Goal: Task Accomplishment & Management: Manage account settings

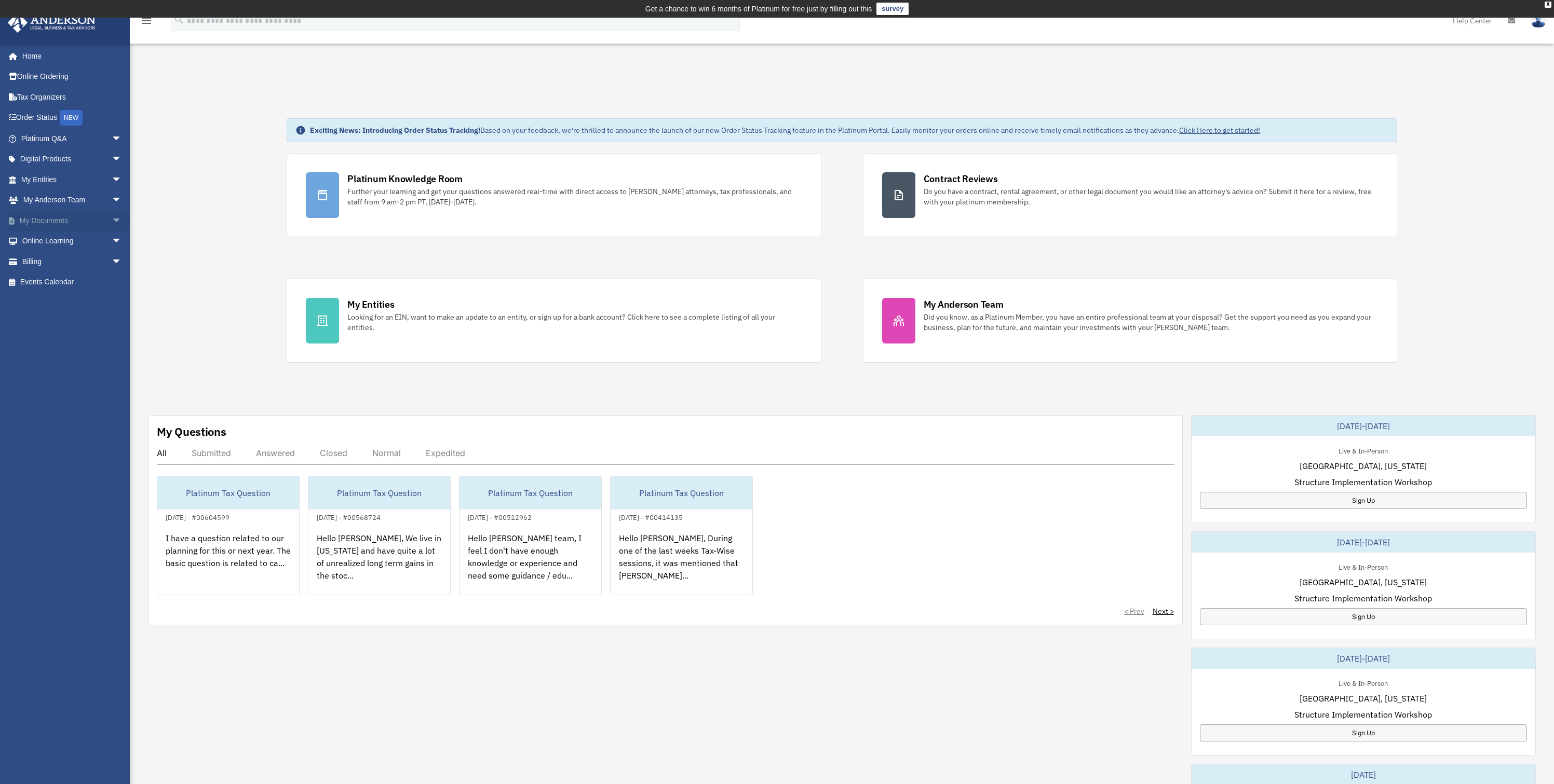
click at [112, 221] on span "arrow_drop_down" at bounding box center [122, 221] width 21 height 21
click at [112, 342] on span "arrow_drop_down" at bounding box center [122, 344] width 21 height 21
click at [84, 382] on link "Past Invoices" at bounding box center [76, 385] width 123 height 21
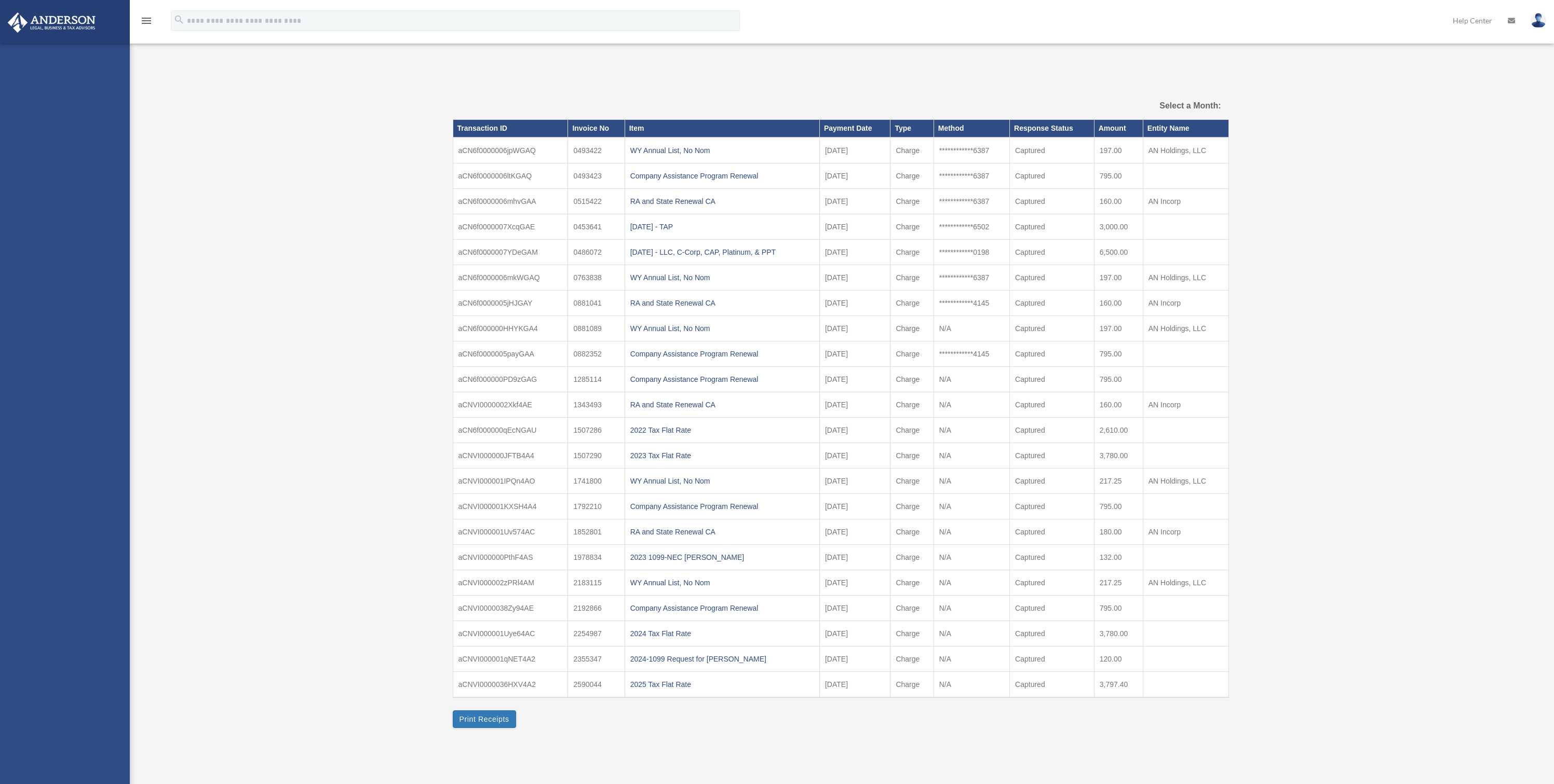
select select
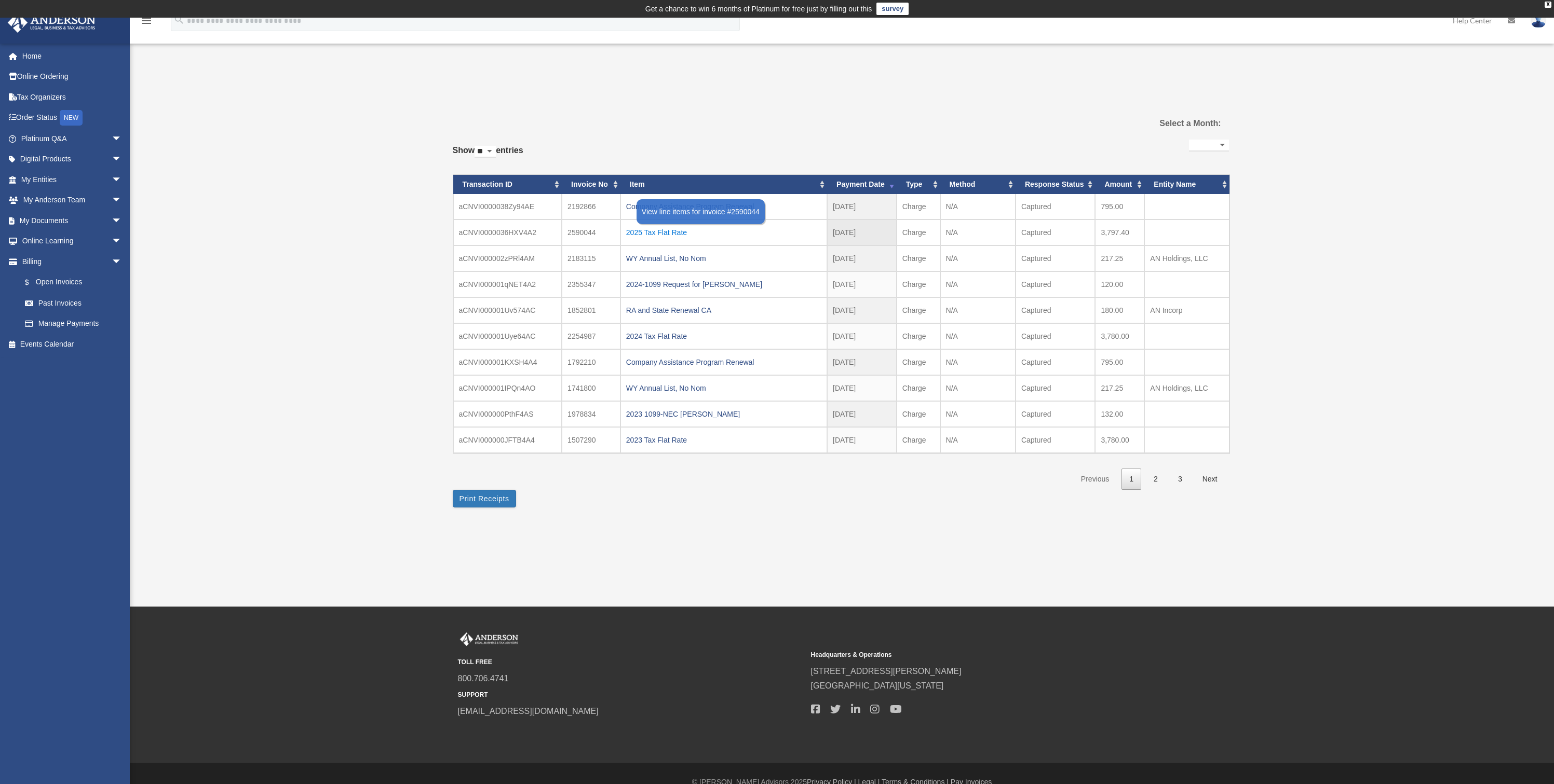
click at [671, 229] on div "2025 Tax Flat Rate" at bounding box center [724, 233] width 195 height 14
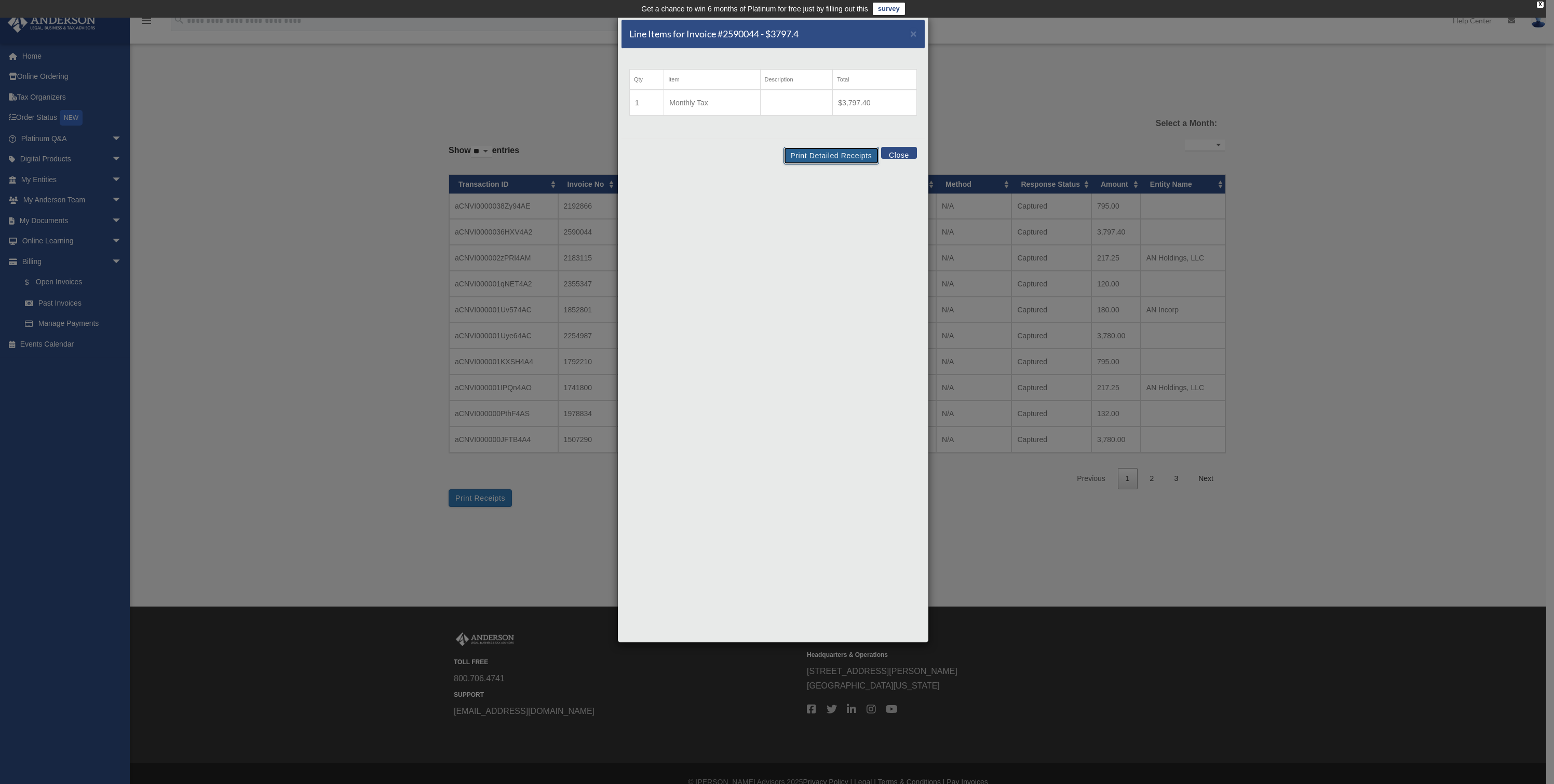
click at [855, 155] on button "Print Detailed Receipts" at bounding box center [831, 156] width 95 height 17
click at [889, 151] on button "Close" at bounding box center [899, 153] width 36 height 12
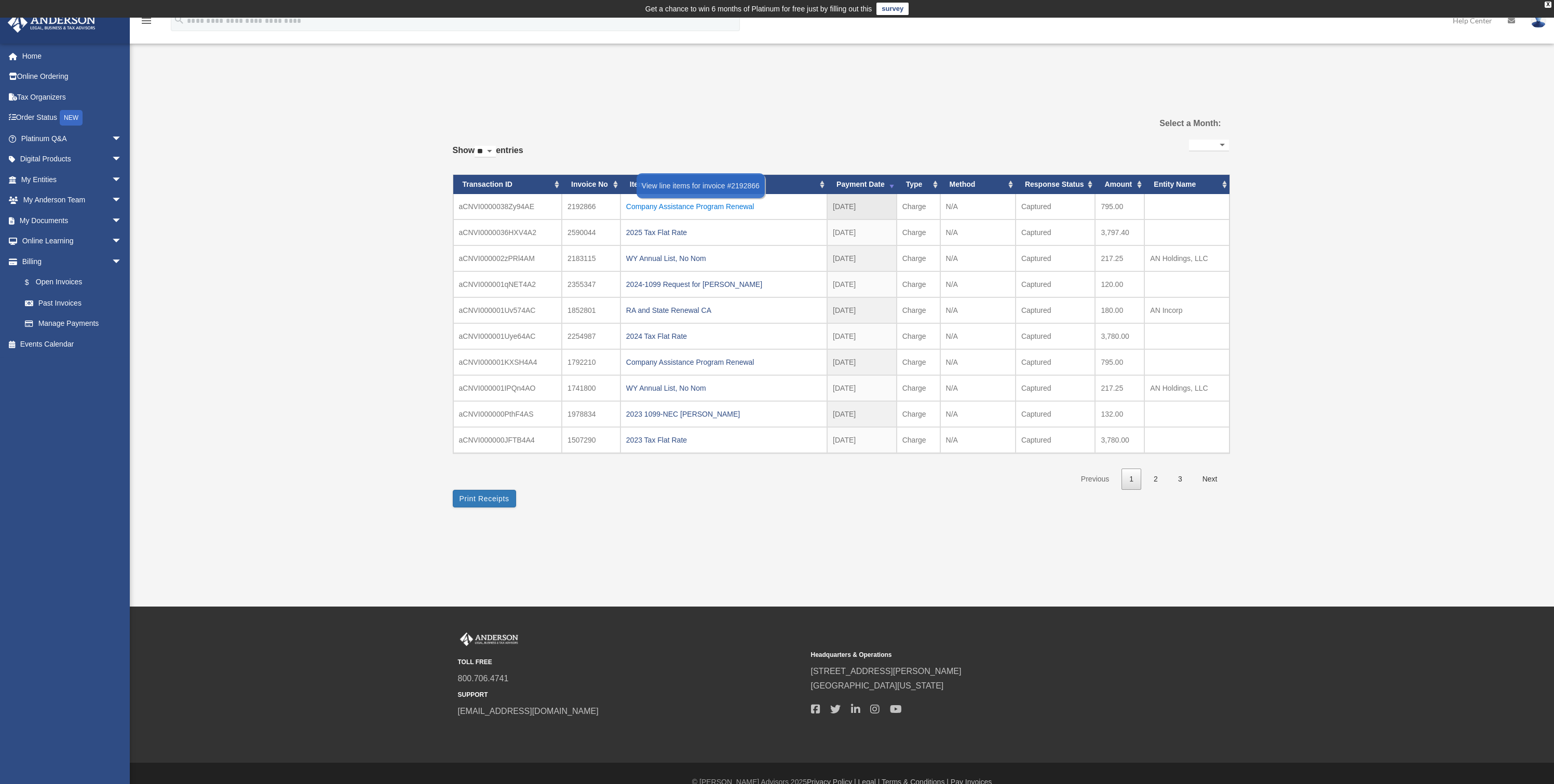
click at [670, 204] on div "Company Assistance Program Renewal" at bounding box center [724, 206] width 195 height 14
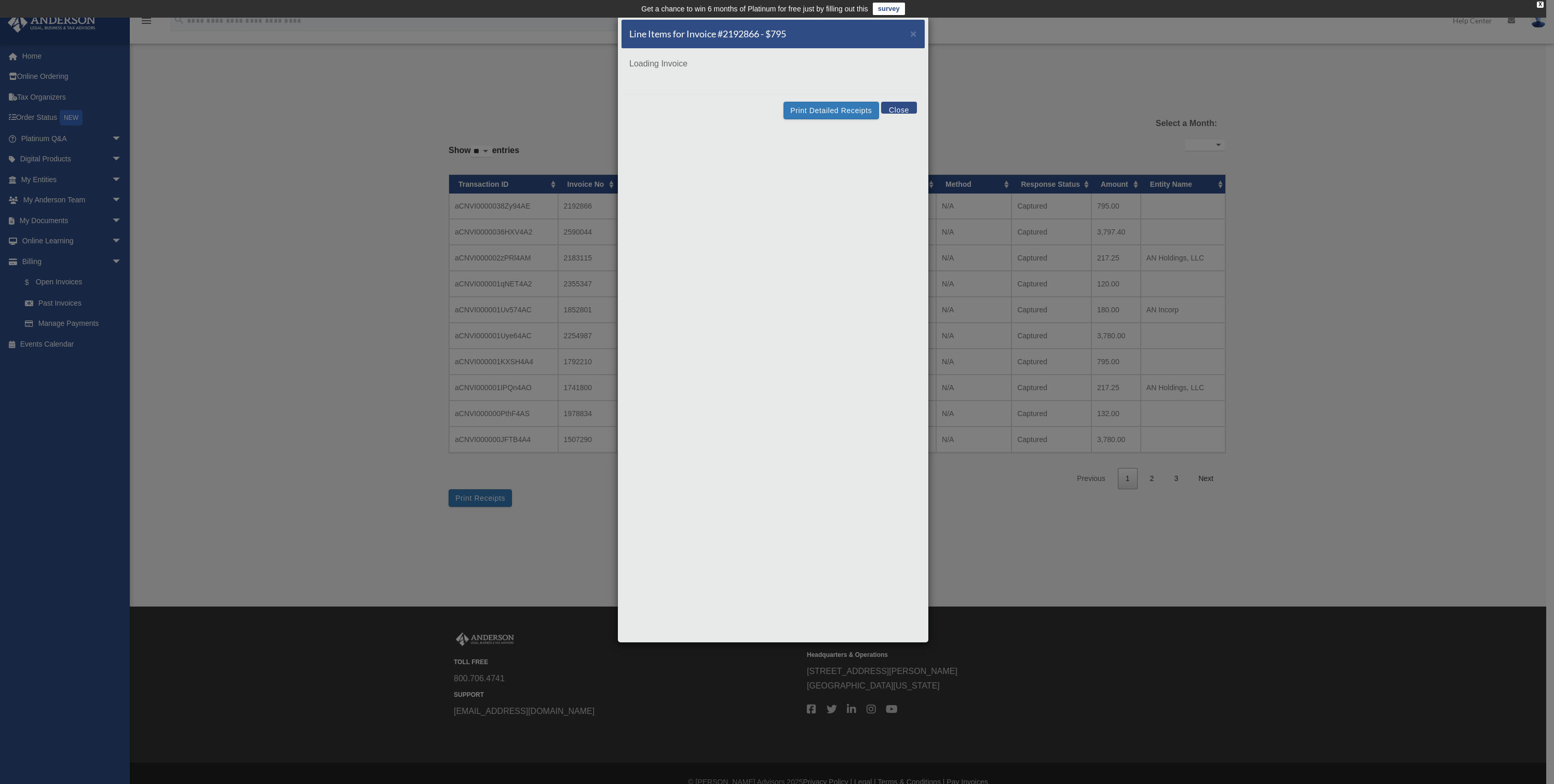
scroll to position [2, 0]
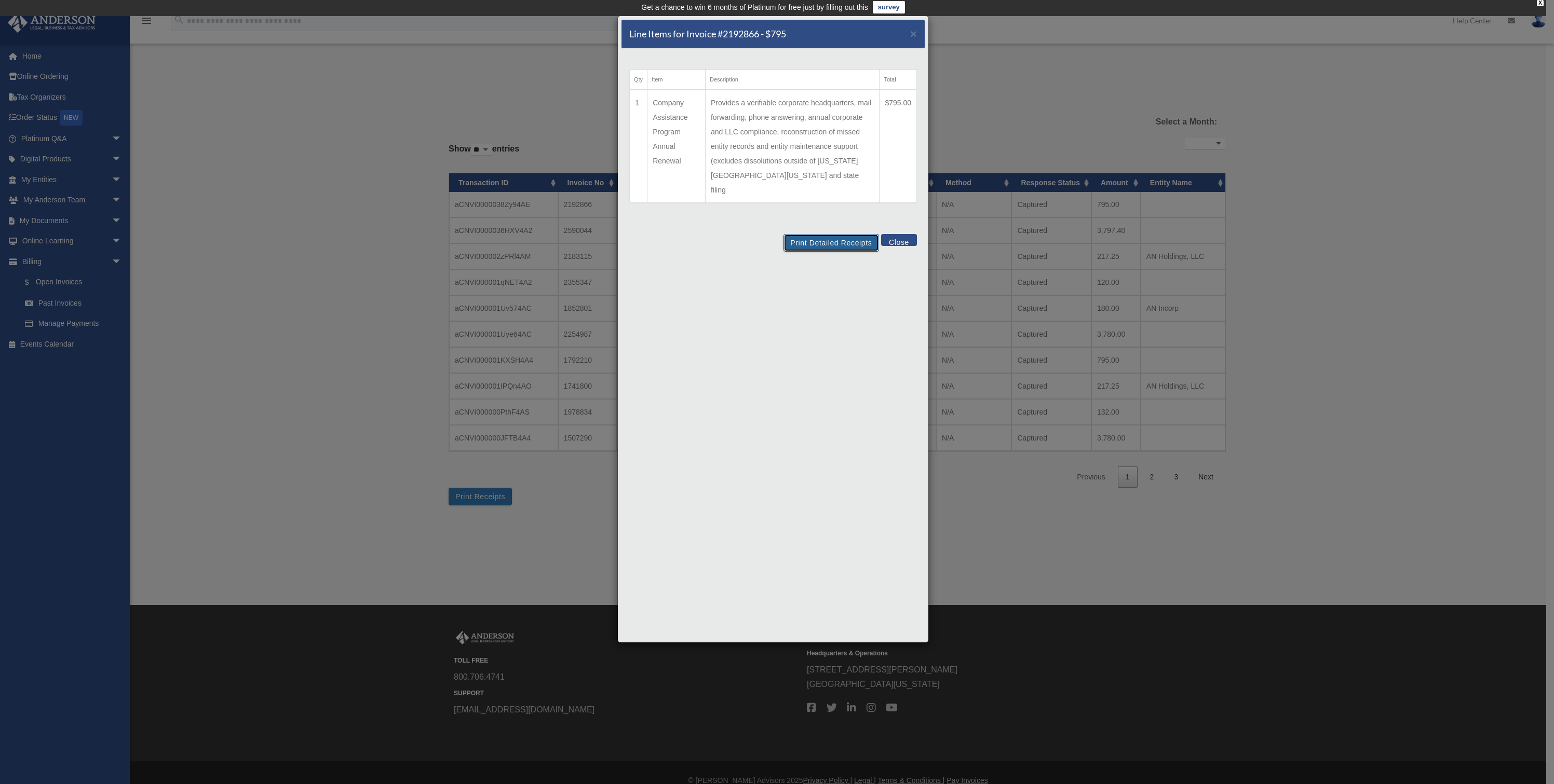
click at [826, 234] on button "Print Detailed Receipts" at bounding box center [831, 242] width 95 height 17
click at [923, 463] on div "Line Items for Invoice #2192866 - $795 × Qty Item Description Total 1 Company A…" at bounding box center [773, 329] width 311 height 628
click at [915, 34] on span "×" at bounding box center [913, 34] width 7 height 12
